Goal: Entertainment & Leisure: Browse casually

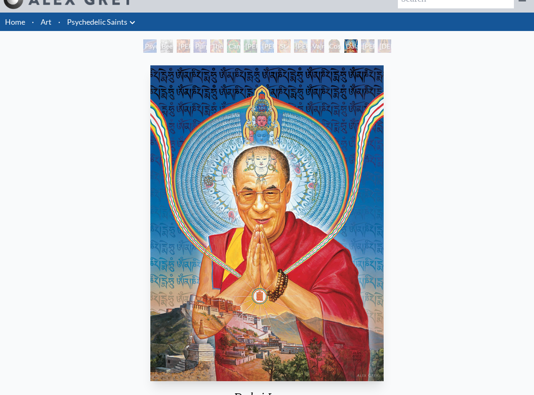
scroll to position [15, 0]
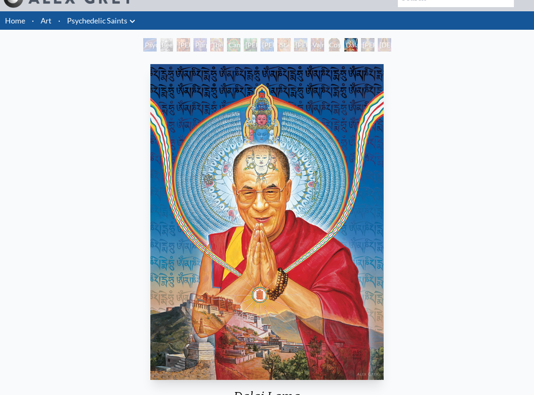
click at [288, 193] on img "13 / 15" at bounding box center [266, 222] width 233 height 316
click at [295, 195] on img "13 / 15" at bounding box center [266, 222] width 233 height 316
click at [286, 191] on img "13 / 15" at bounding box center [266, 222] width 233 height 316
click at [289, 190] on img "13 / 15" at bounding box center [266, 222] width 233 height 316
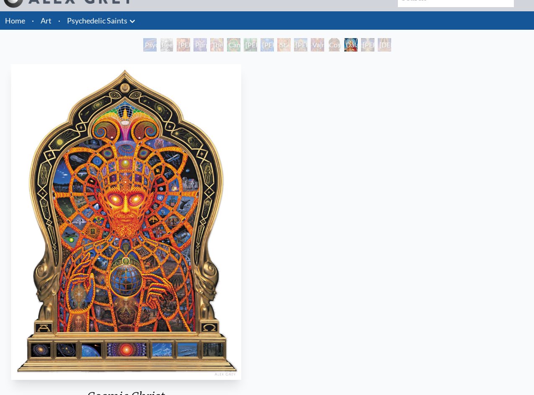
drag, startPoint x: 295, startPoint y: 195, endPoint x: 680, endPoint y: 266, distance: 391.9
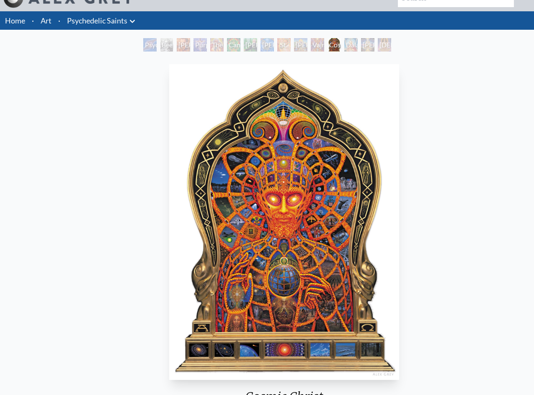
click at [399, 267] on img "12 / 15" at bounding box center [284, 222] width 230 height 316
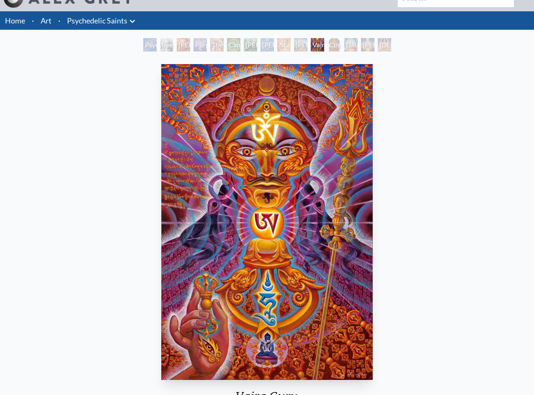
click at [372, 220] on img "11 / 15" at bounding box center [266, 222] width 211 height 316
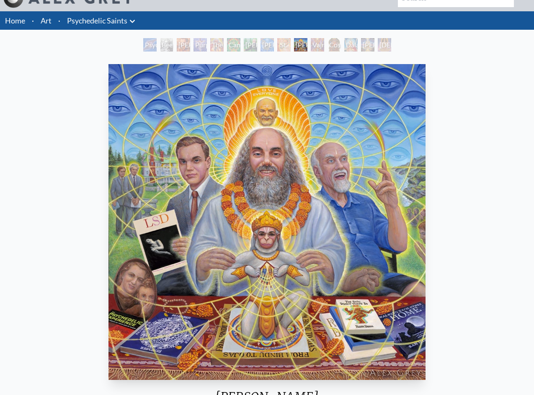
click at [425, 251] on img "10 / 15" at bounding box center [266, 222] width 316 height 316
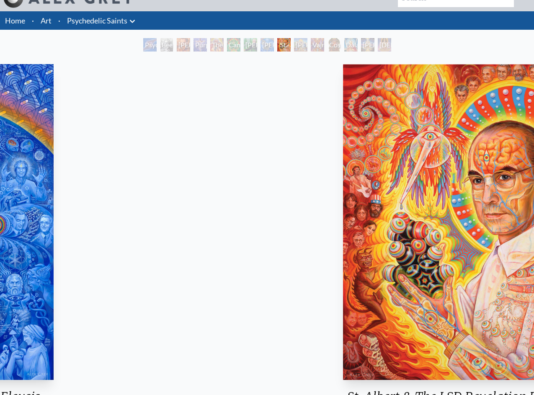
click at [478, 209] on img "9 / 15" at bounding box center [469, 222] width 253 height 316
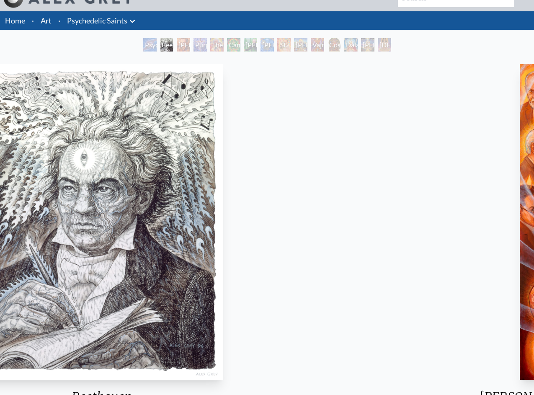
click at [179, 191] on img "2 / 15" at bounding box center [102, 222] width 243 height 316
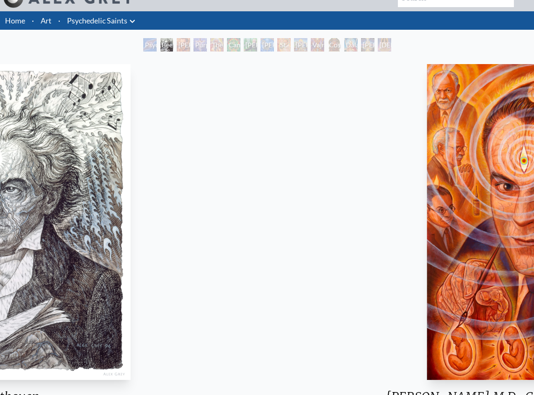
click at [39, 183] on img "2 / 15" at bounding box center [9, 222] width 243 height 316
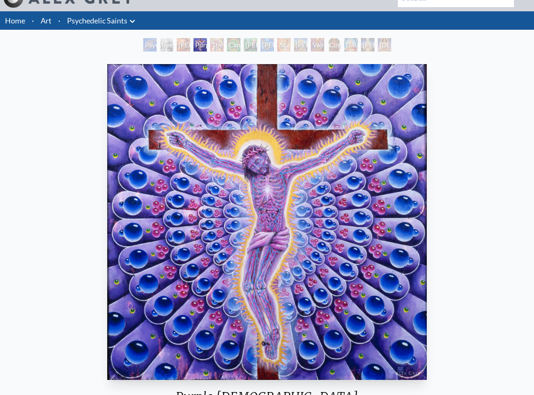
scroll to position [15, 0]
